Goal: Check status: Check status

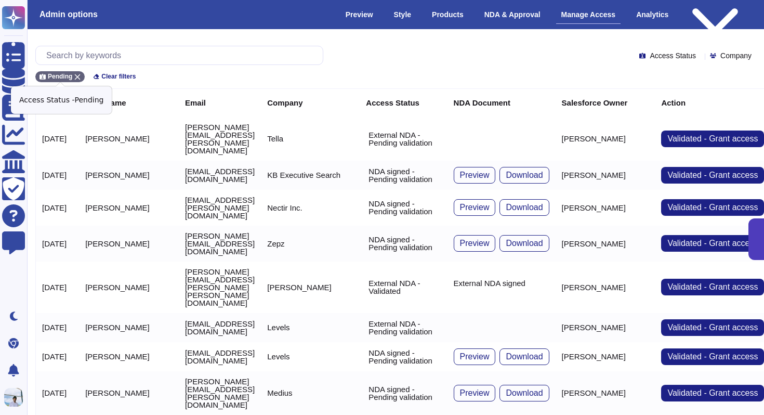
click at [82, 75] on div "Pending" at bounding box center [59, 76] width 49 height 11
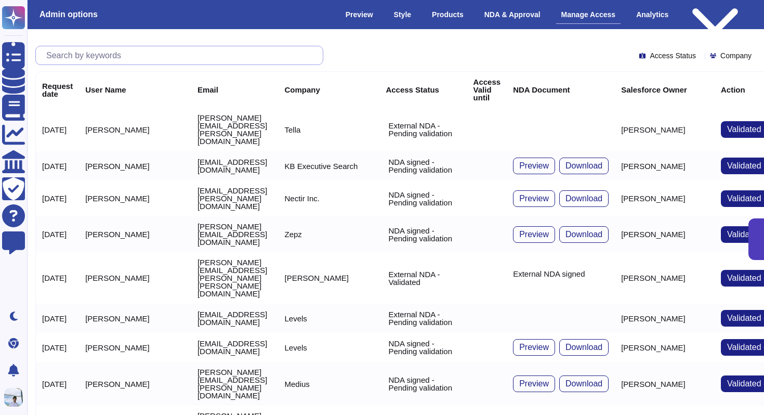
click at [75, 49] on input "text" at bounding box center [182, 55] width 282 height 18
paste input "[EMAIL_ADDRESS][DOMAIN_NAME]"
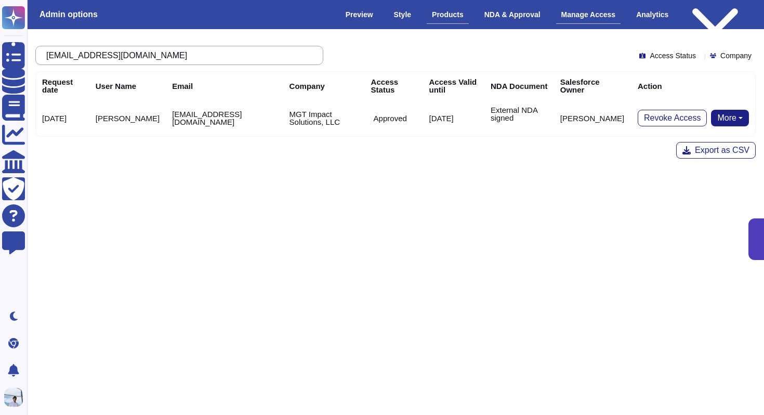
type input "[EMAIL_ADDRESS][DOMAIN_NAME]"
